Goal: Task Accomplishment & Management: Manage account settings

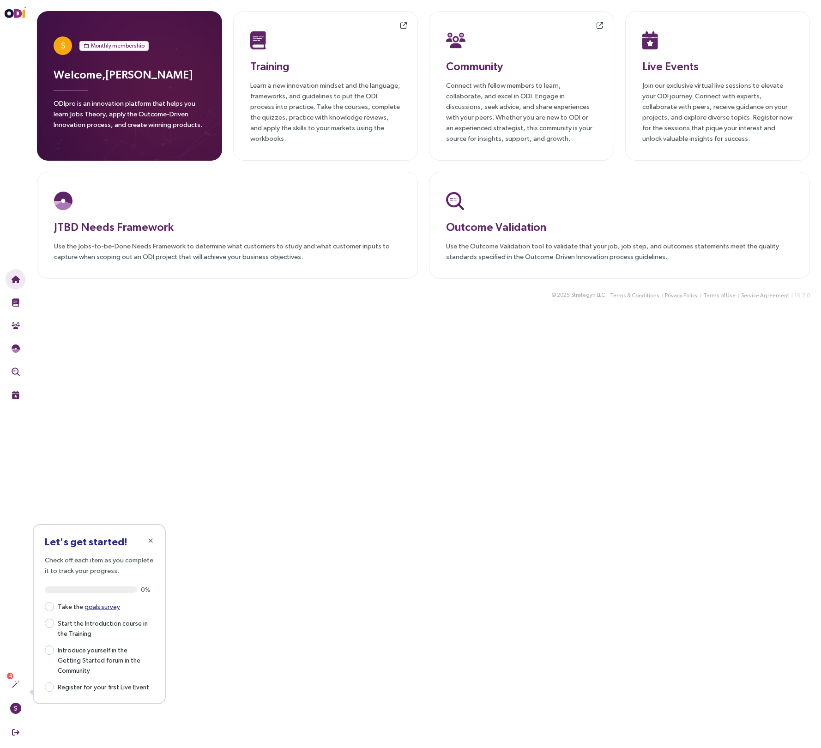
click at [310, 506] on main "S Monthly membership Welcome, [PERSON_NAME] ODIpro is an innovation platform th…" at bounding box center [423, 374] width 795 height 748
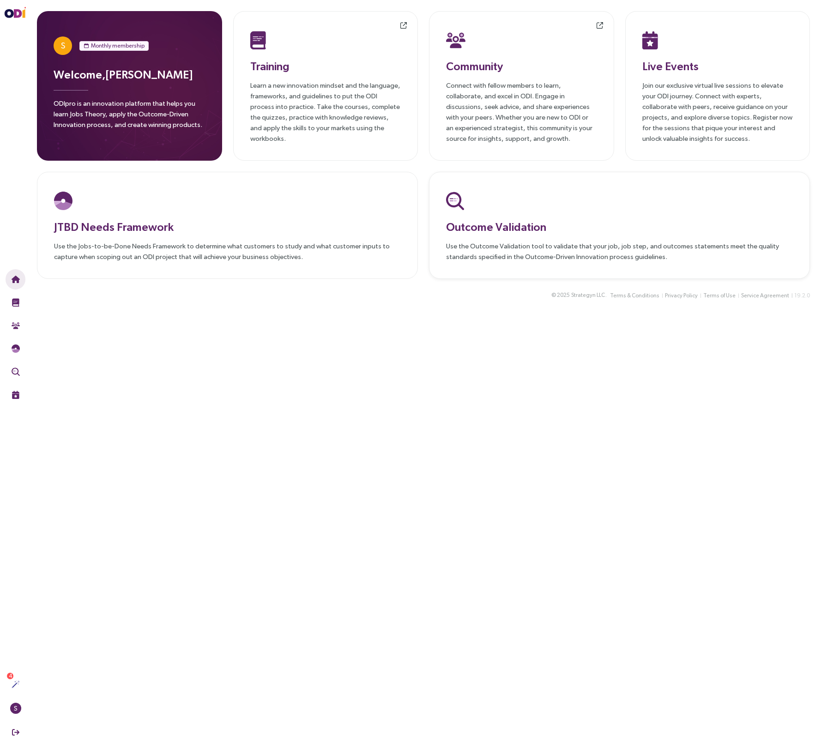
click at [503, 212] on div at bounding box center [619, 201] width 347 height 24
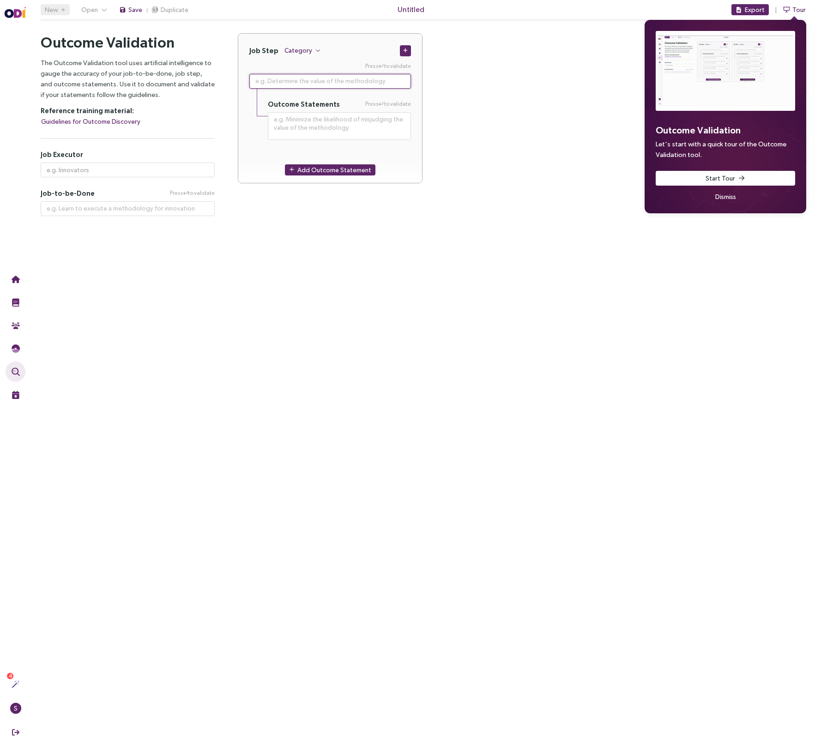
click at [391, 79] on textarea at bounding box center [330, 81] width 162 height 15
click at [306, 50] on span "Category" at bounding box center [298, 50] width 28 height 10
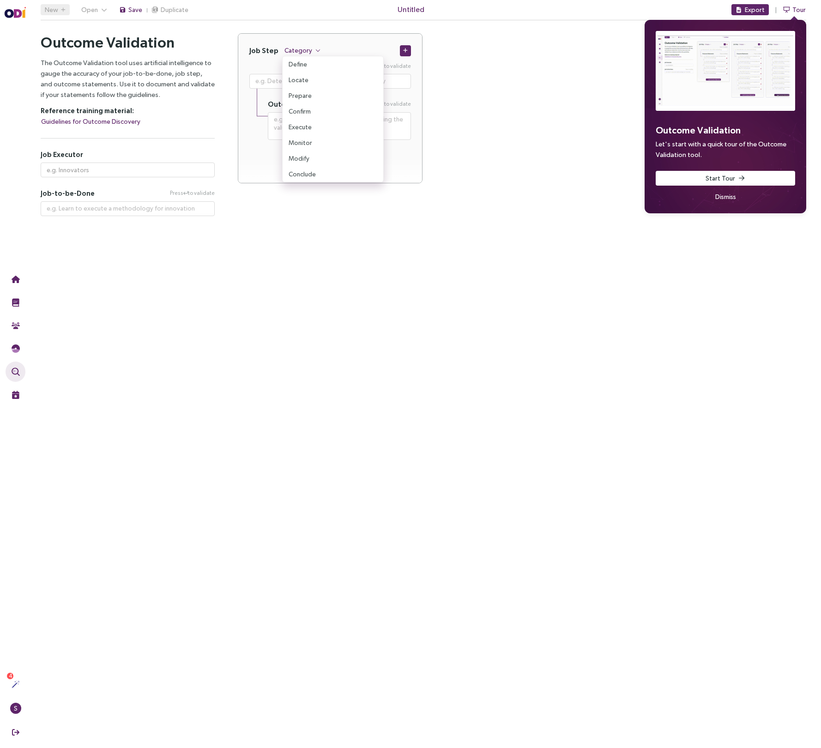
click at [248, 297] on main "New Open Save Duplicate Untitled Export Tour Outcome Validation Let's start wit…" at bounding box center [423, 374] width 795 height 748
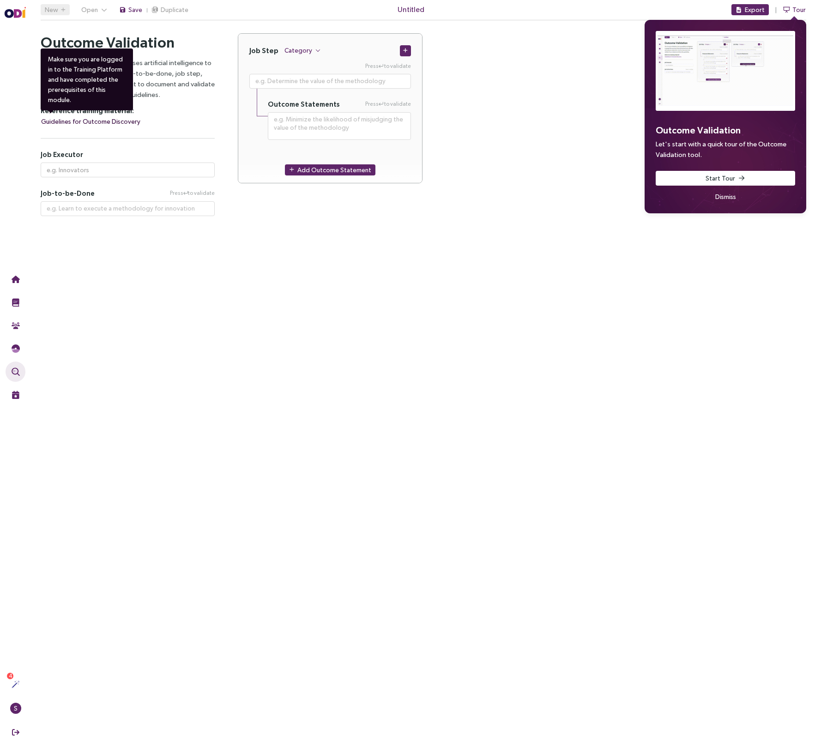
click at [128, 121] on span "Guidelines for Outcome Discovery" at bounding box center [90, 121] width 99 height 10
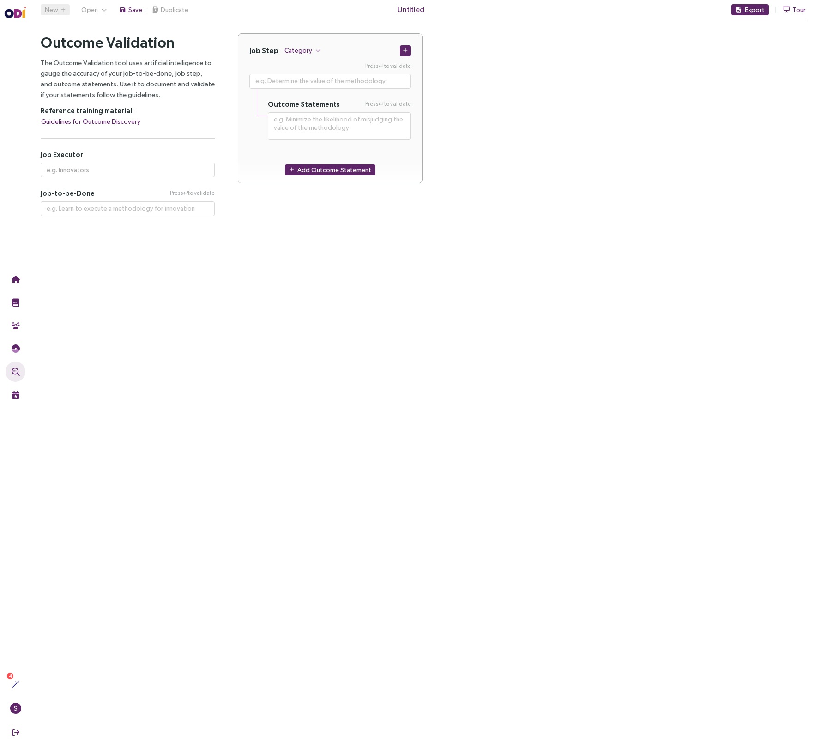
click at [662, 97] on div "Job Step Category Press to validate Outcome Statements Press to validate Add Ou…" at bounding box center [522, 113] width 568 height 161
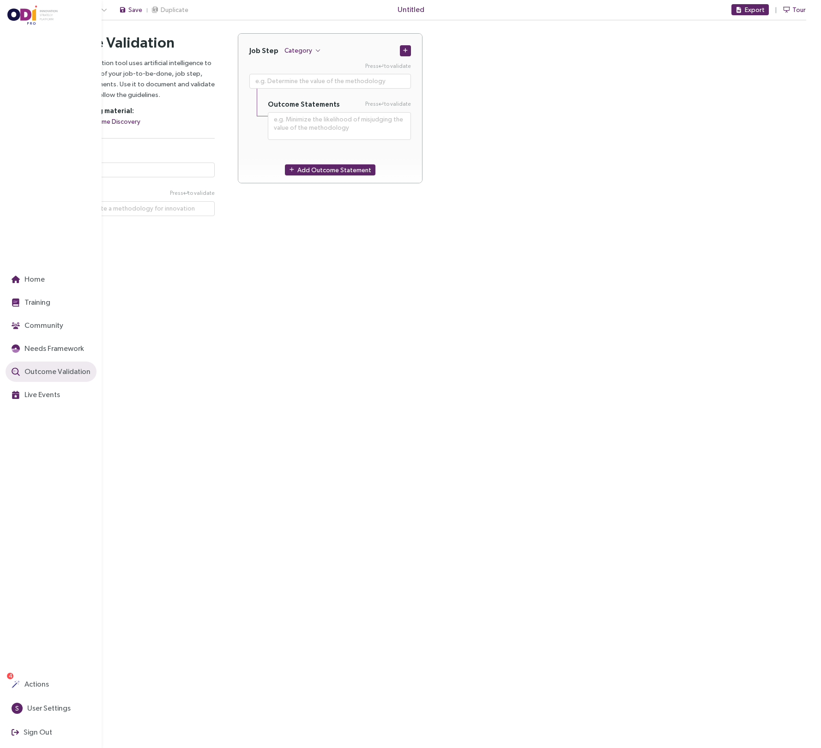
click at [21, 12] on img at bounding box center [32, 15] width 51 height 19
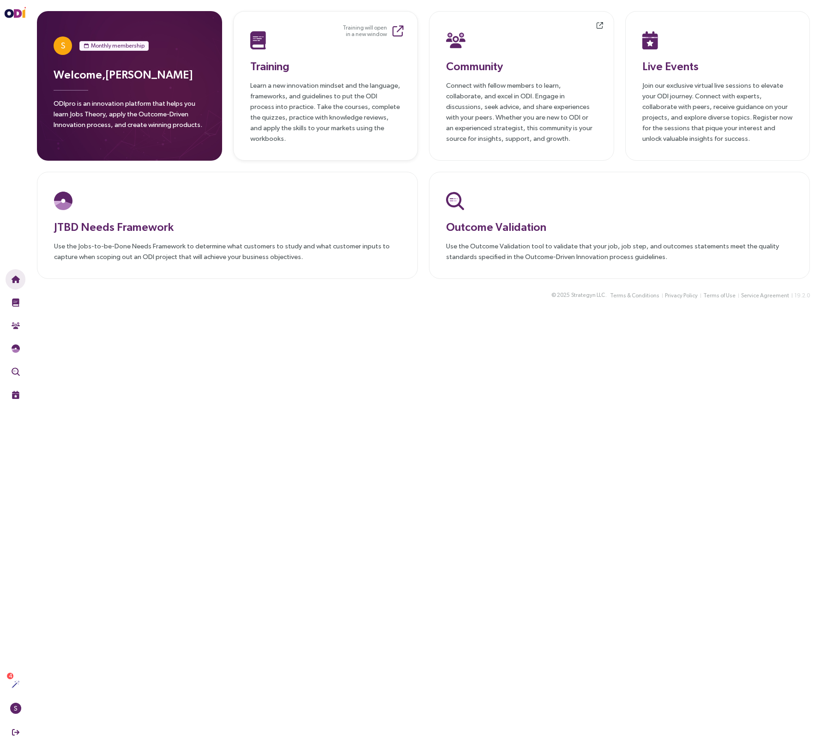
click at [325, 61] on h3 "Training" at bounding box center [325, 66] width 151 height 17
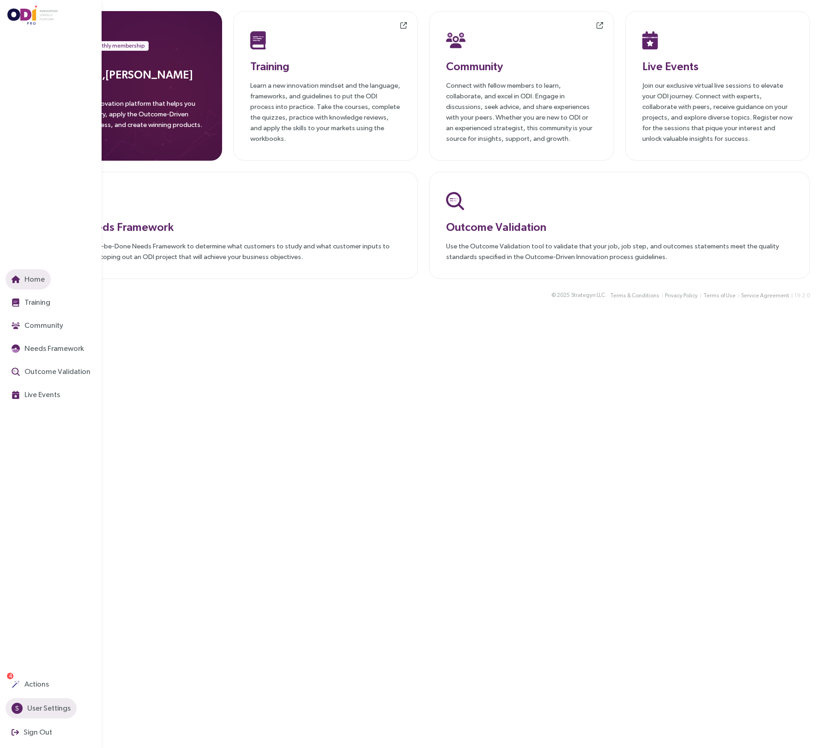
click at [18, 706] on span "S" at bounding box center [17, 708] width 4 height 11
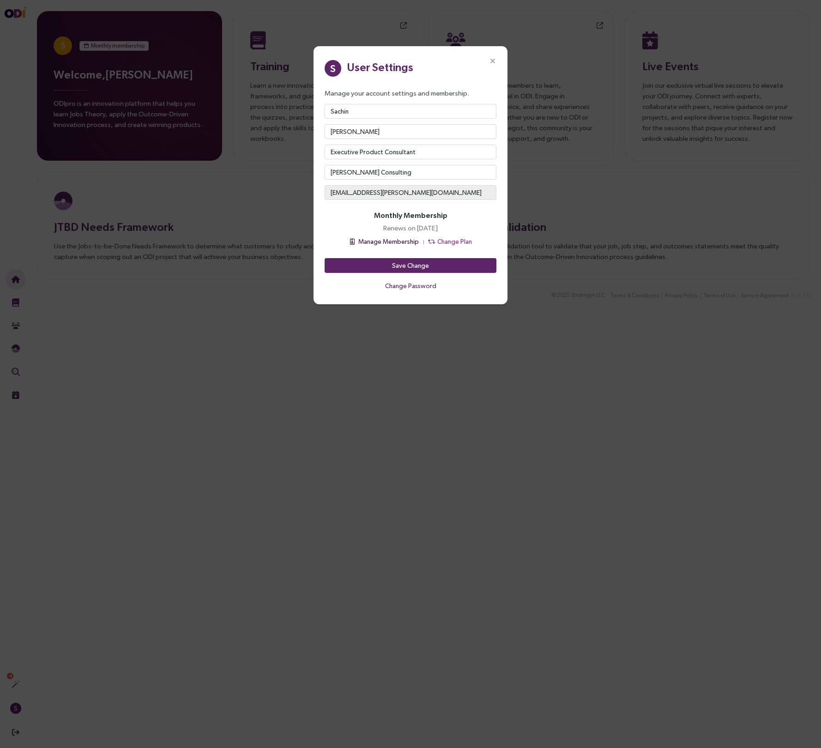
click at [404, 243] on span "Manage Membership" at bounding box center [388, 241] width 60 height 10
